Goal: Information Seeking & Learning: Find specific fact

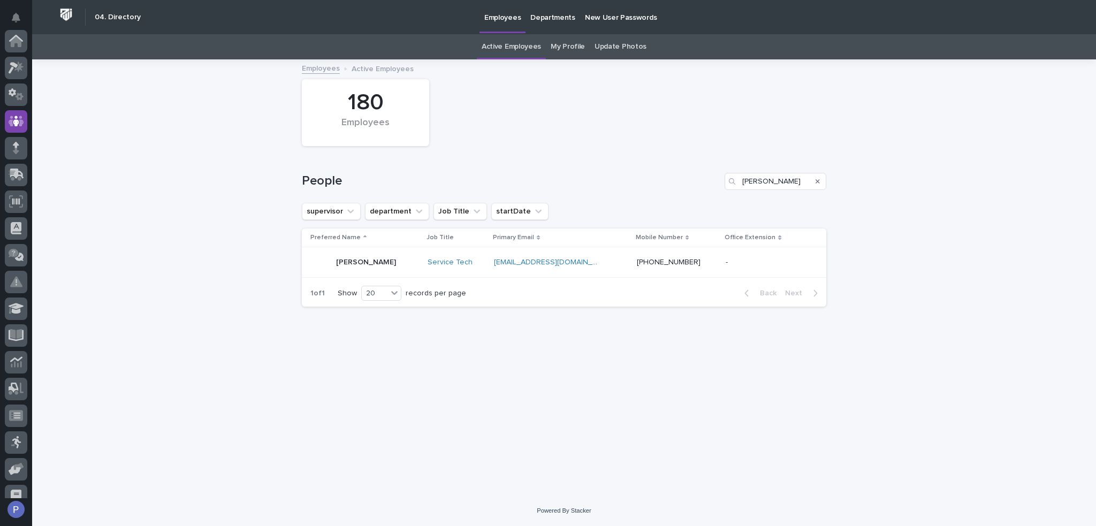
scroll to position [80, 0]
click at [756, 179] on input "[PERSON_NAME]" at bounding box center [776, 181] width 102 height 17
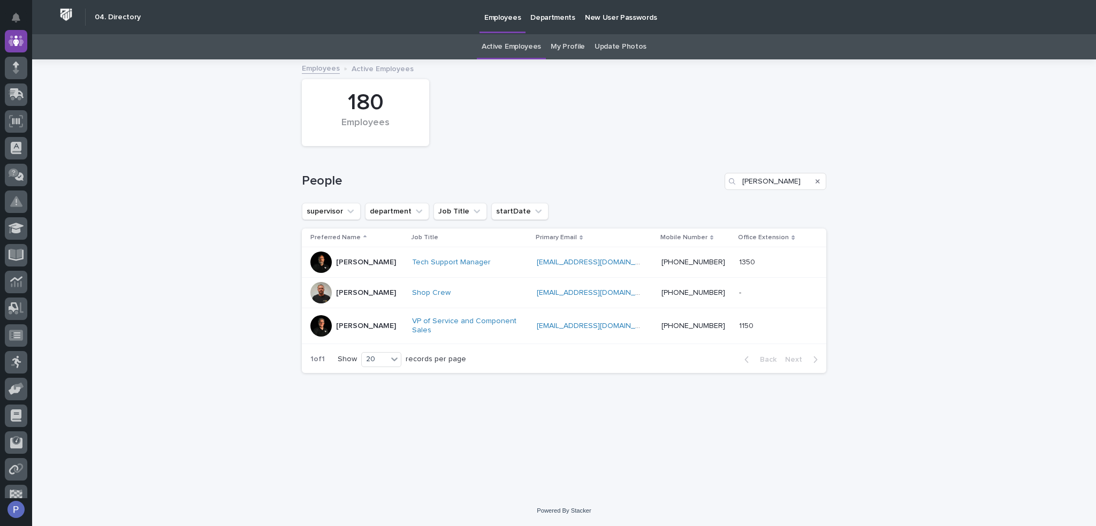
type input "paul"
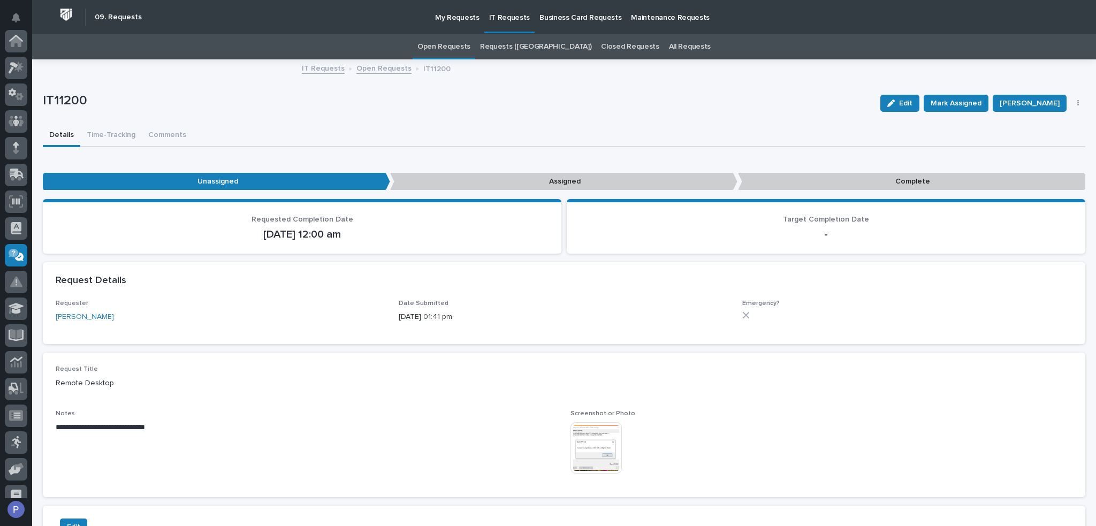
scroll to position [147, 0]
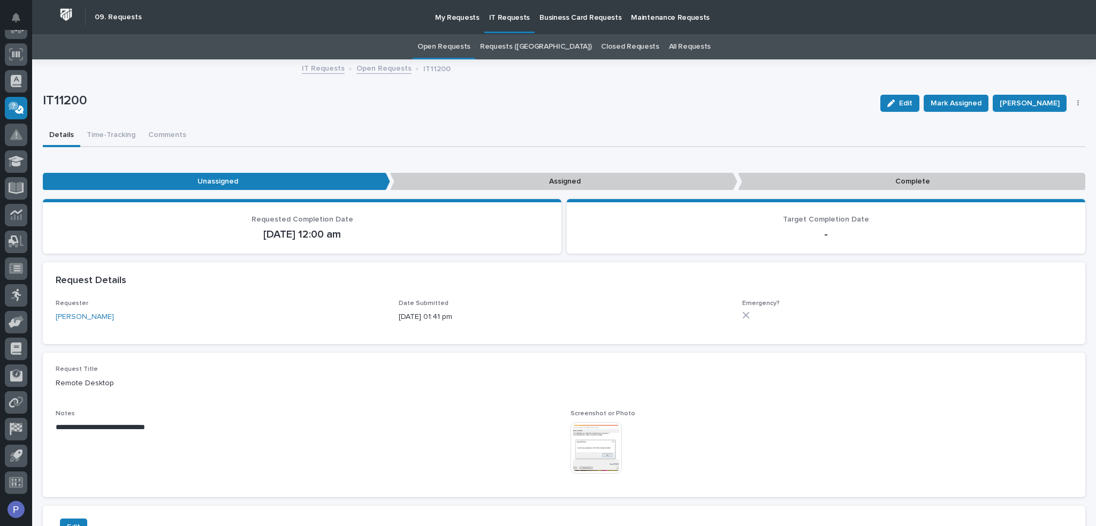
click at [471, 49] on link "Open Requests" at bounding box center [444, 46] width 53 height 25
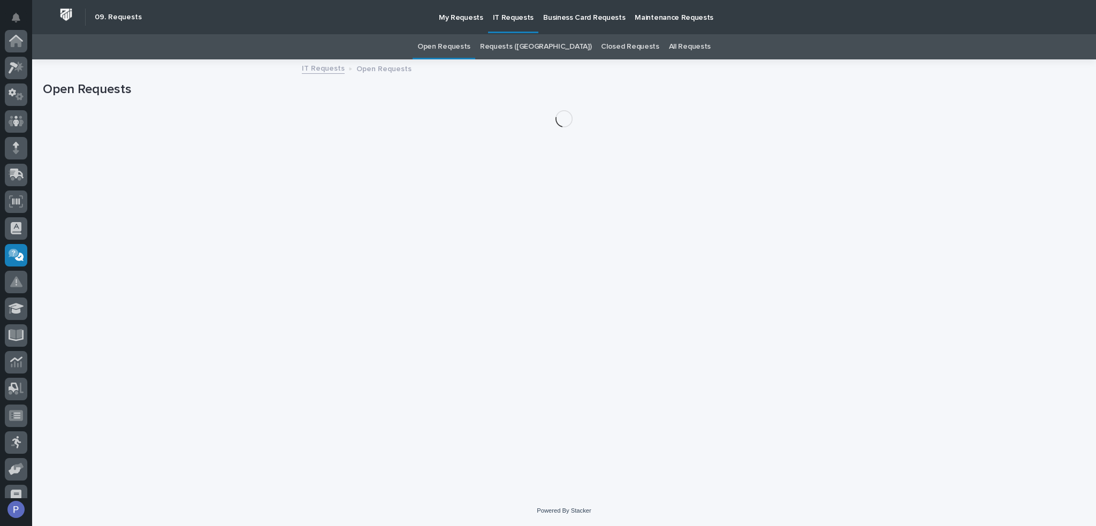
scroll to position [147, 0]
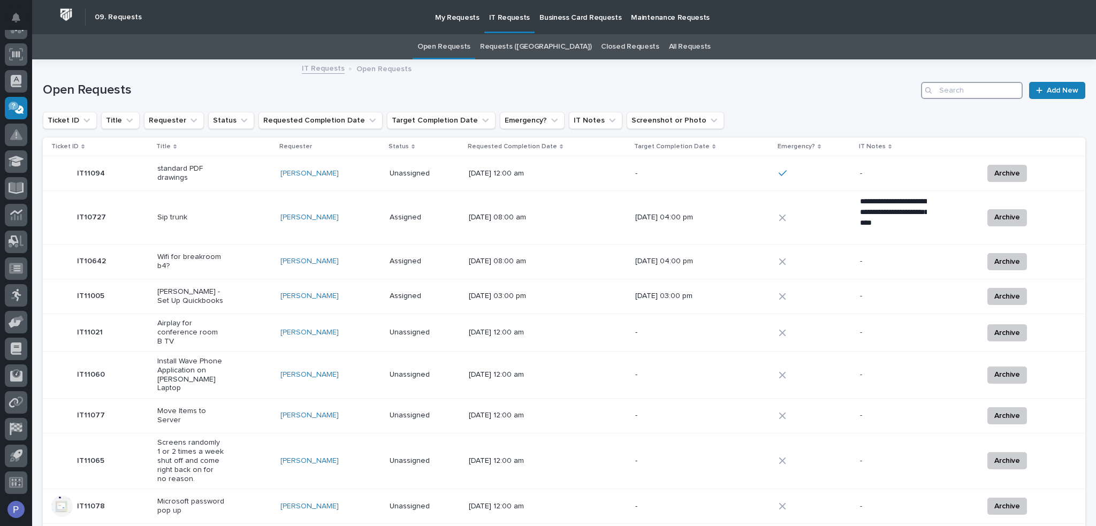
click at [996, 94] on input "Search" at bounding box center [972, 90] width 102 height 17
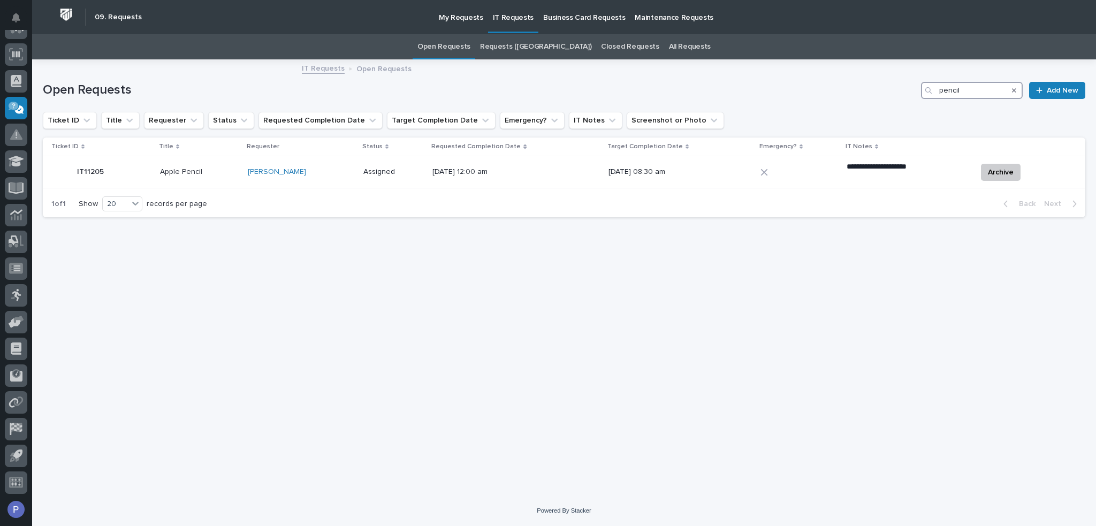
type input "pencil"
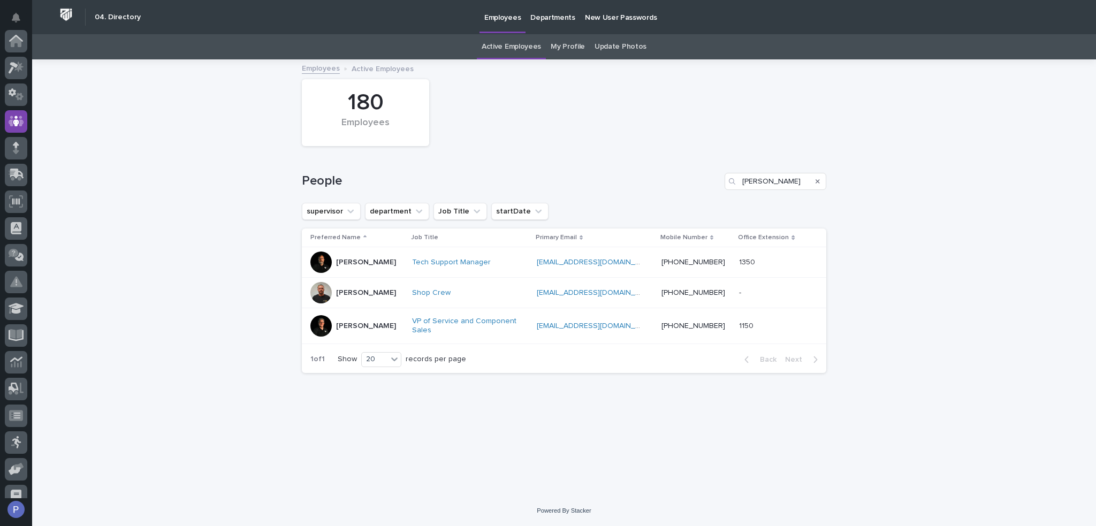
scroll to position [80, 0]
click at [766, 186] on input "[PERSON_NAME]" at bounding box center [776, 181] width 102 height 17
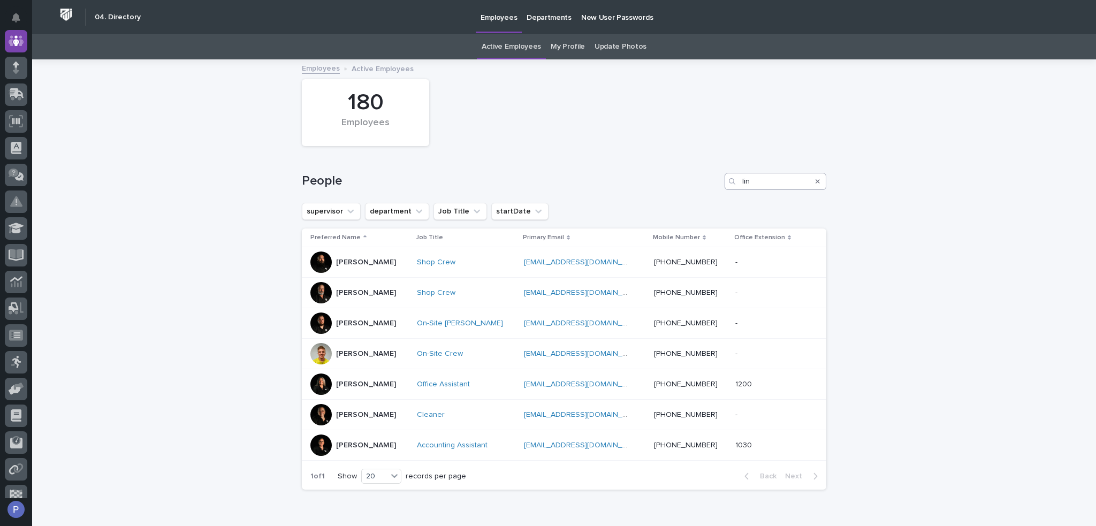
click at [751, 184] on input "lin" at bounding box center [776, 181] width 102 height 17
click at [750, 184] on input "lin" at bounding box center [776, 181] width 102 height 17
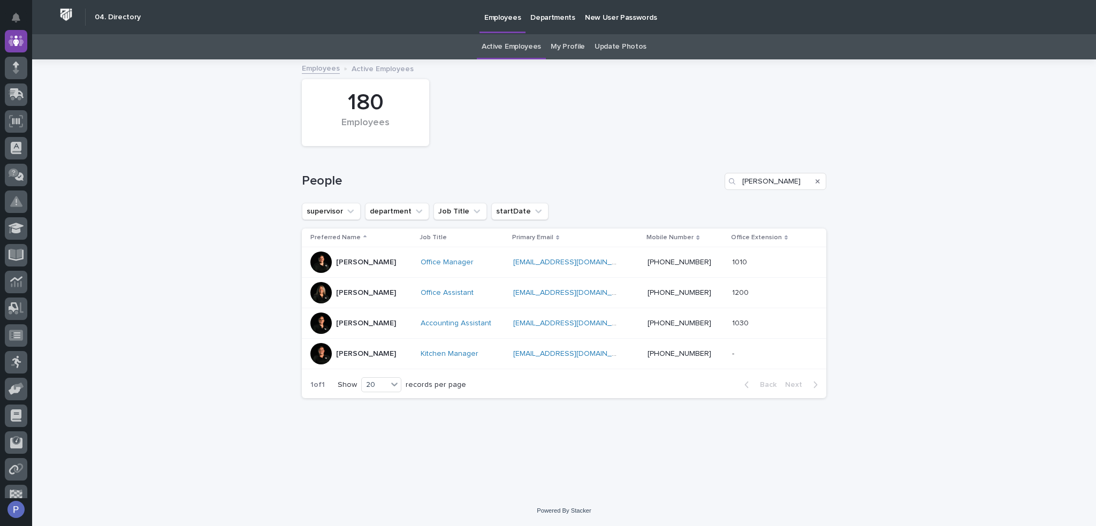
type input "kendra"
